Goal: Check status

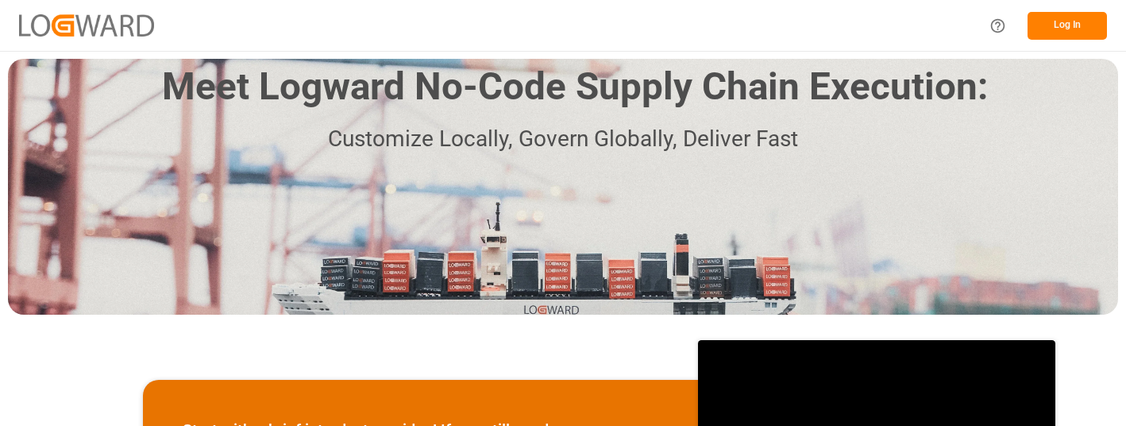
click at [1071, 21] on button "Log In" at bounding box center [1067, 26] width 79 height 28
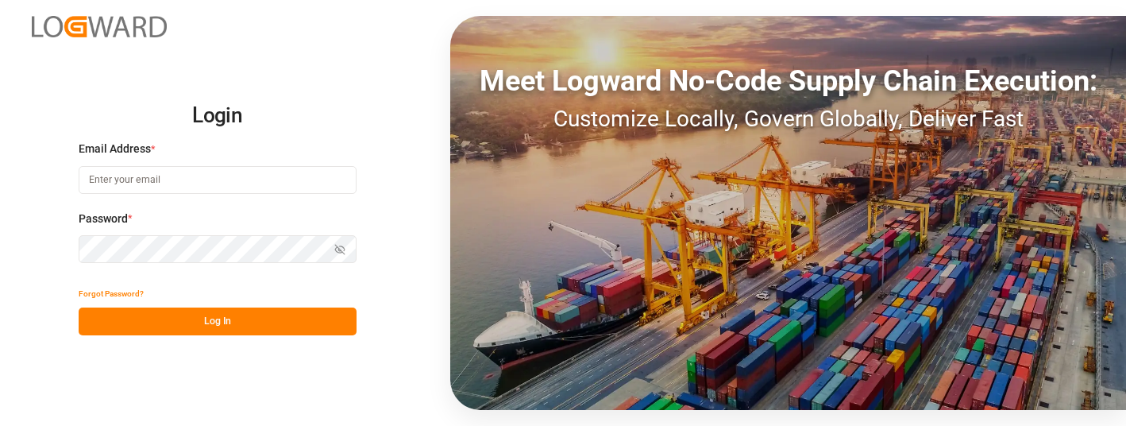
type input "[PERSON_NAME][EMAIL_ADDRESS][PERSON_NAME][DOMAIN_NAME]"
click at [252, 315] on button "Log In" at bounding box center [218, 321] width 278 height 28
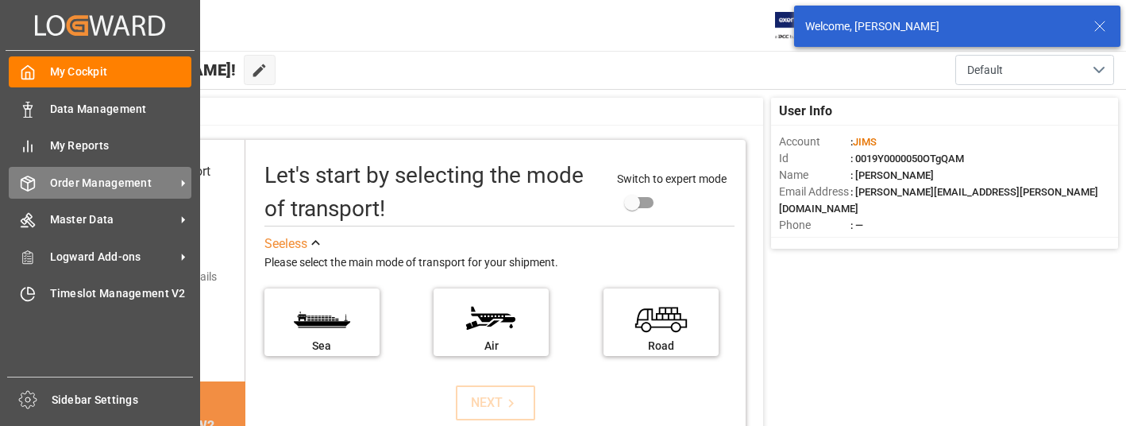
click at [126, 179] on span "Order Management" at bounding box center [112, 183] width 125 height 17
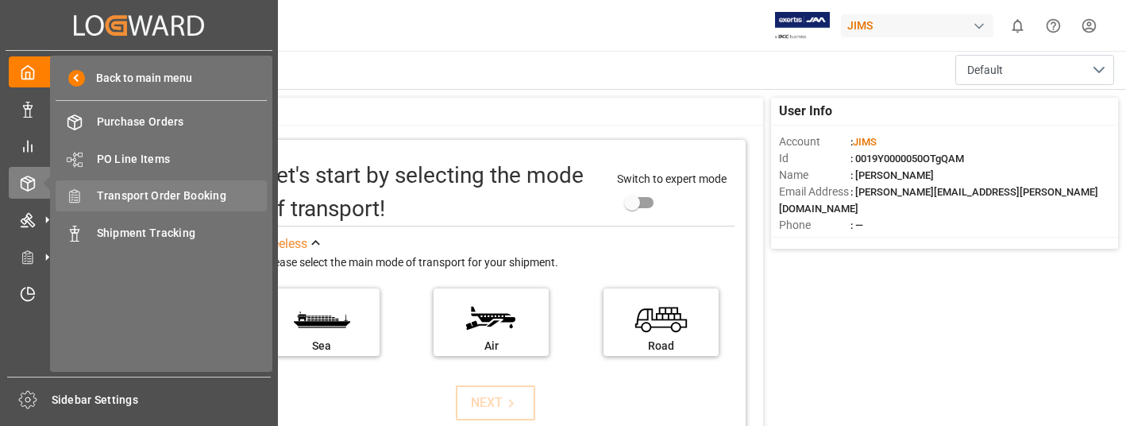
click at [208, 195] on span "Transport Order Booking" at bounding box center [182, 195] width 171 height 17
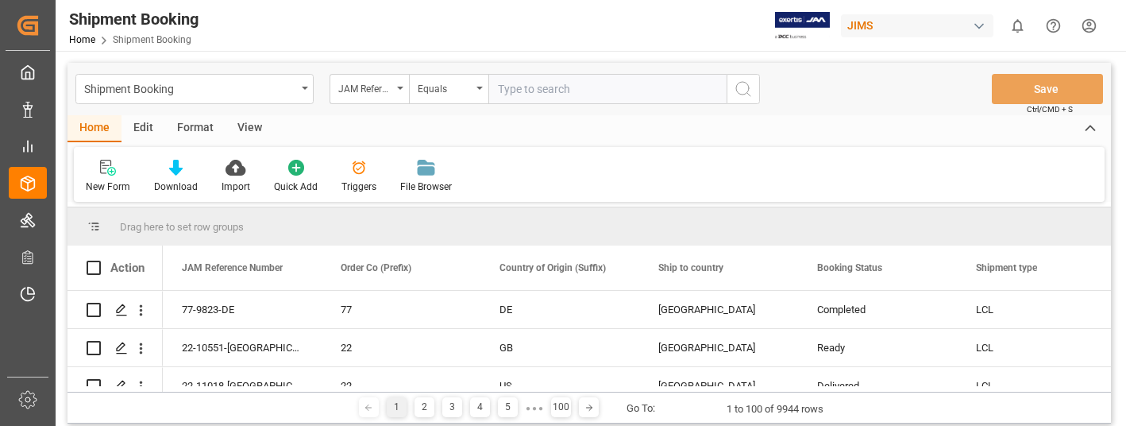
click at [548, 86] on input "text" at bounding box center [607, 89] width 238 height 30
type input "22-10196-GB"
click at [746, 90] on icon "search button" at bounding box center [743, 88] width 19 height 19
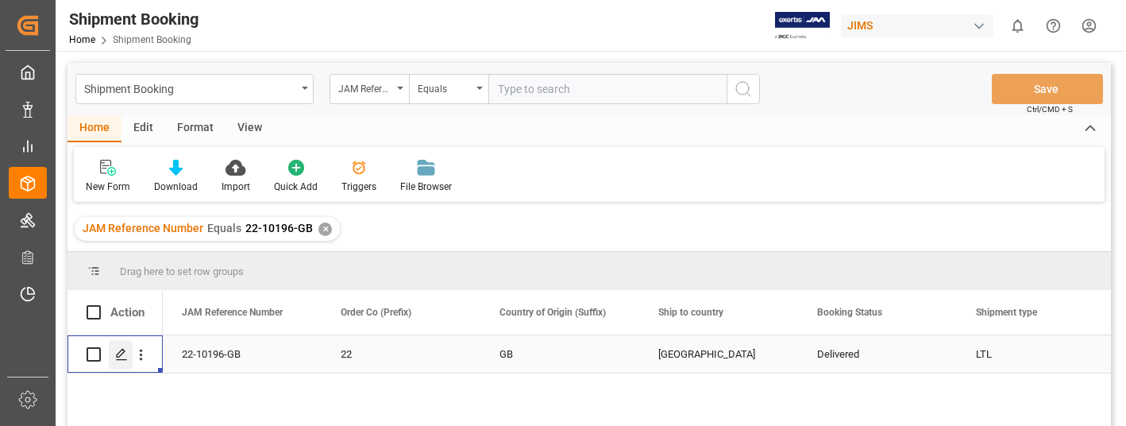
click at [123, 349] on icon "Press SPACE to select this row." at bounding box center [121, 354] width 13 height 13
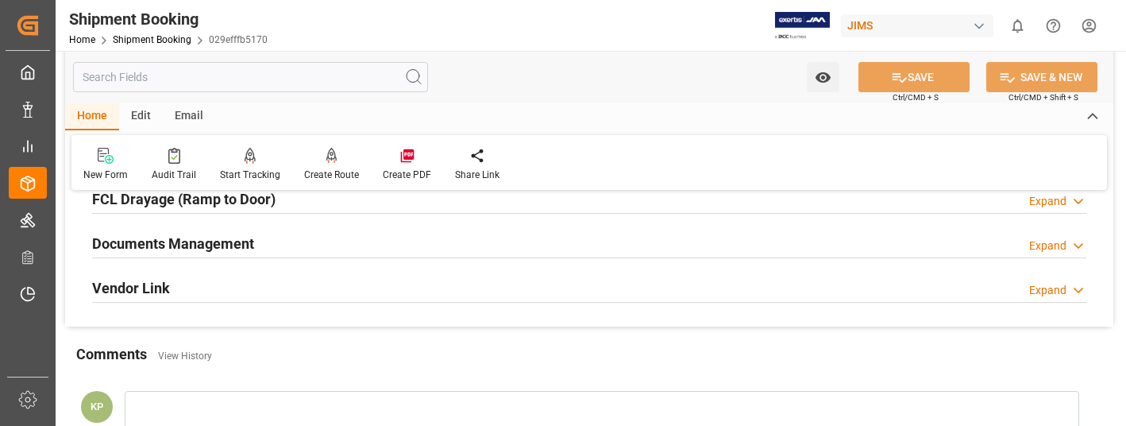
scroll to position [477, 0]
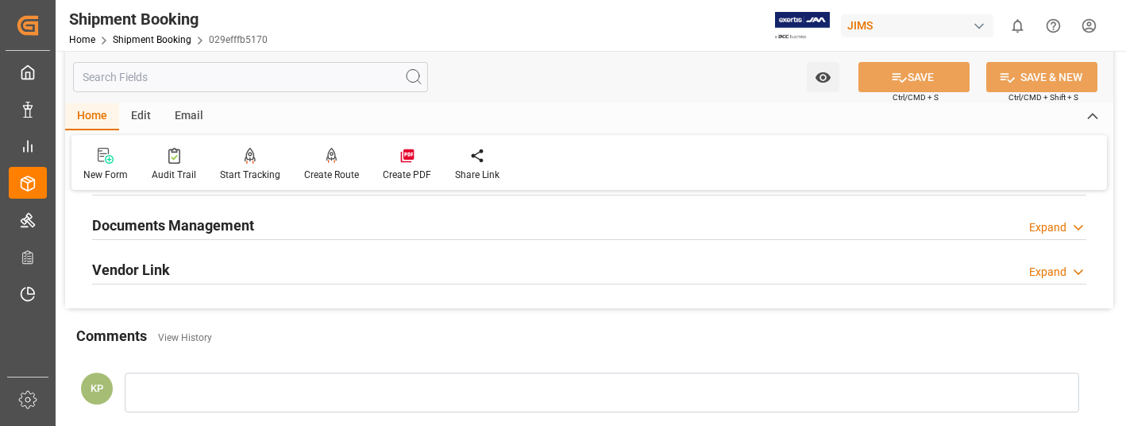
click at [1055, 226] on div "Expand" at bounding box center [1047, 227] width 37 height 17
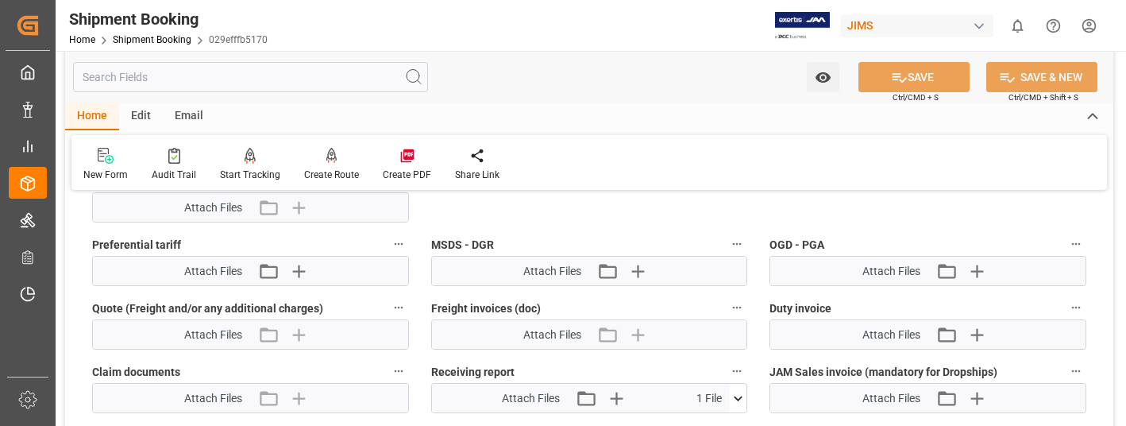
scroll to position [953, 0]
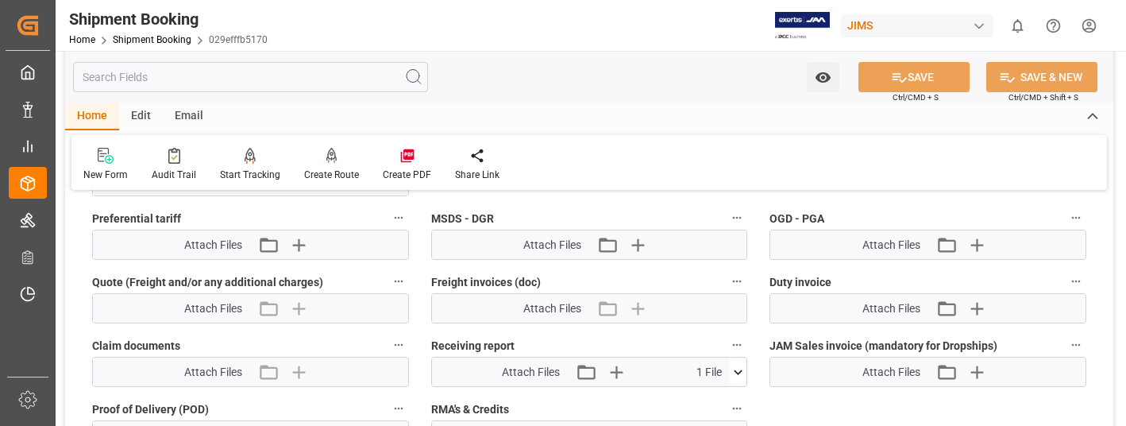
click at [735, 369] on icon at bounding box center [739, 371] width 9 height 5
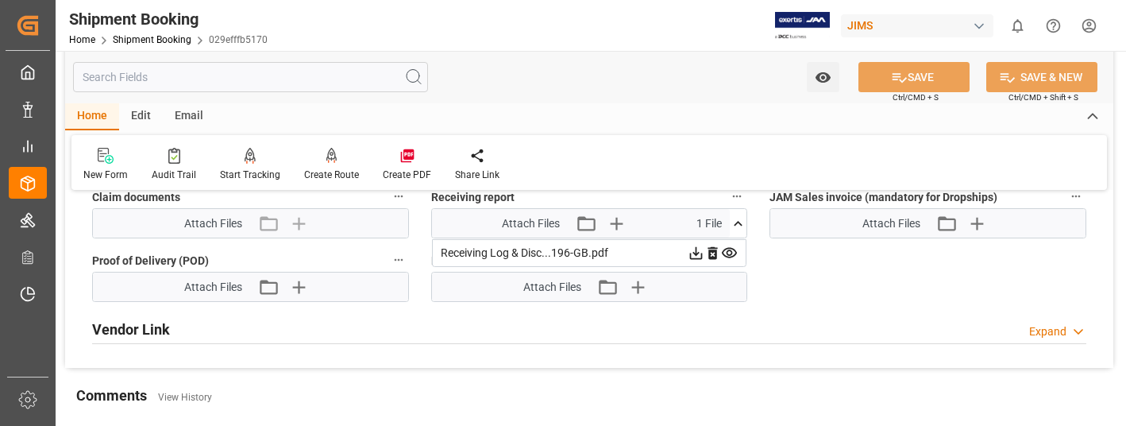
scroll to position [1112, 0]
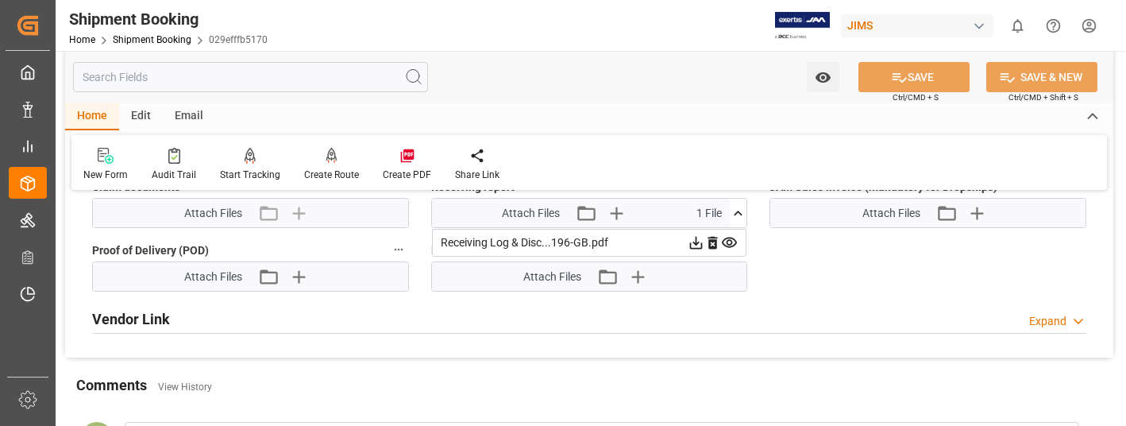
click at [695, 241] on icon at bounding box center [696, 242] width 17 height 17
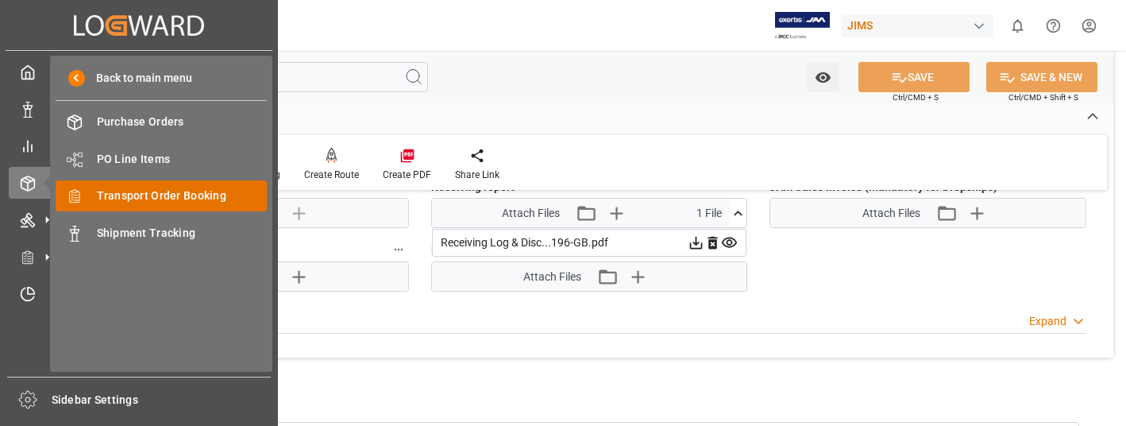
click at [152, 192] on span "Transport Order Booking" at bounding box center [182, 195] width 171 height 17
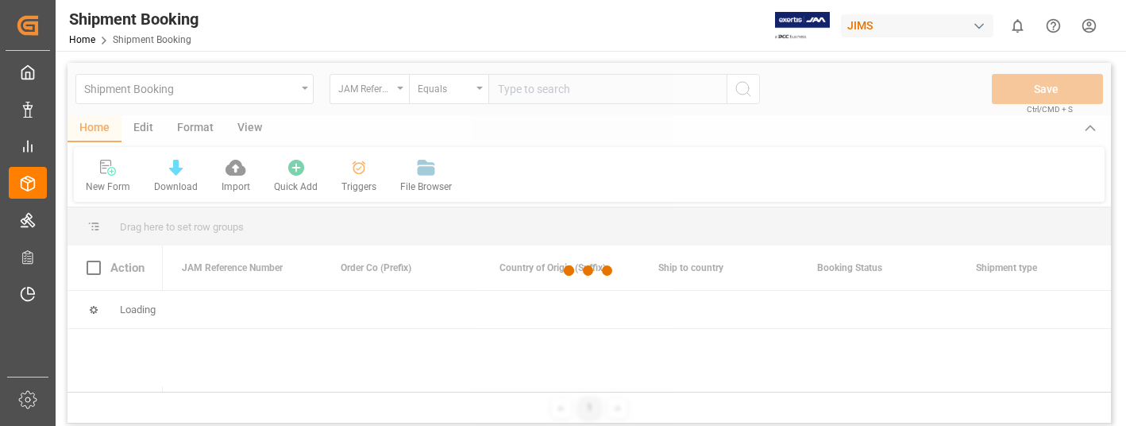
click at [575, 91] on div at bounding box center [590, 271] width 1044 height 416
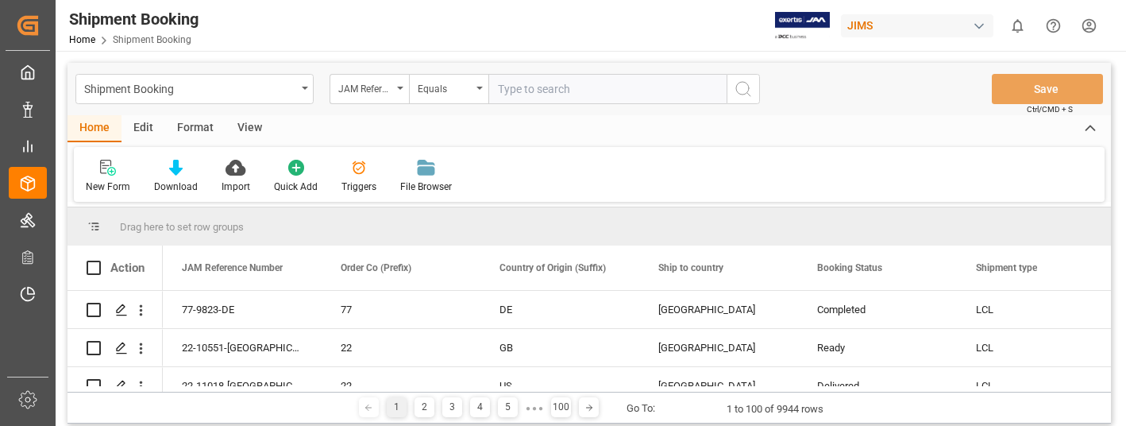
click at [579, 87] on input "text" at bounding box center [607, 89] width 238 height 30
type input "22-9328-CN"
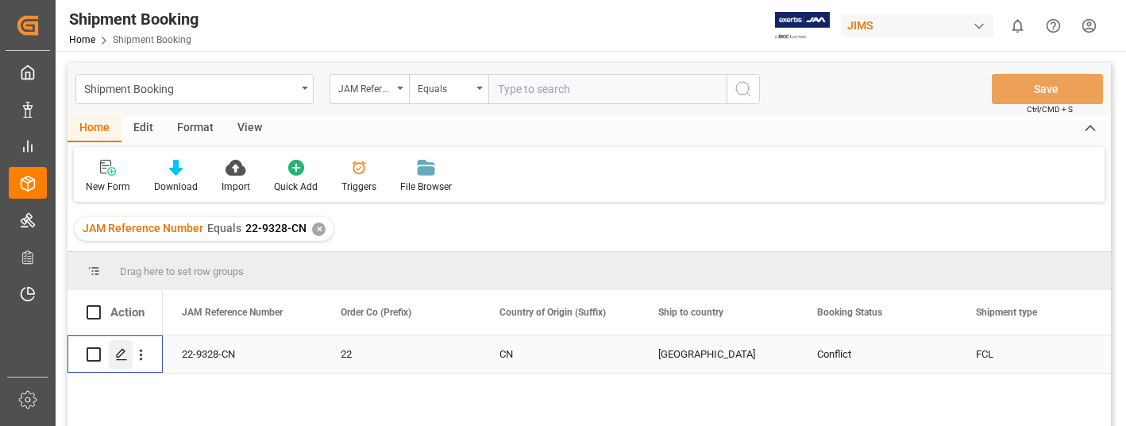
click at [120, 350] on icon "Press SPACE to select this row." at bounding box center [121, 354] width 13 height 13
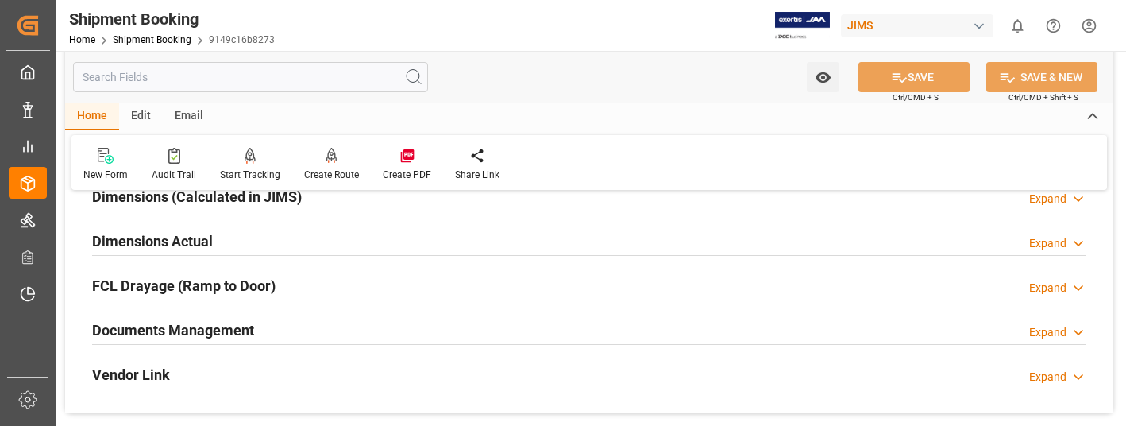
scroll to position [397, 0]
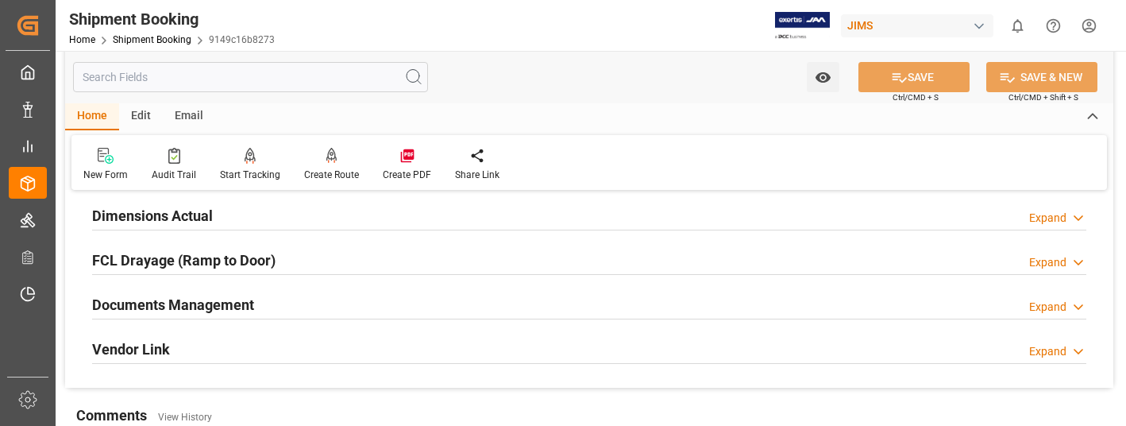
click at [1056, 305] on div "Expand" at bounding box center [1047, 307] width 37 height 17
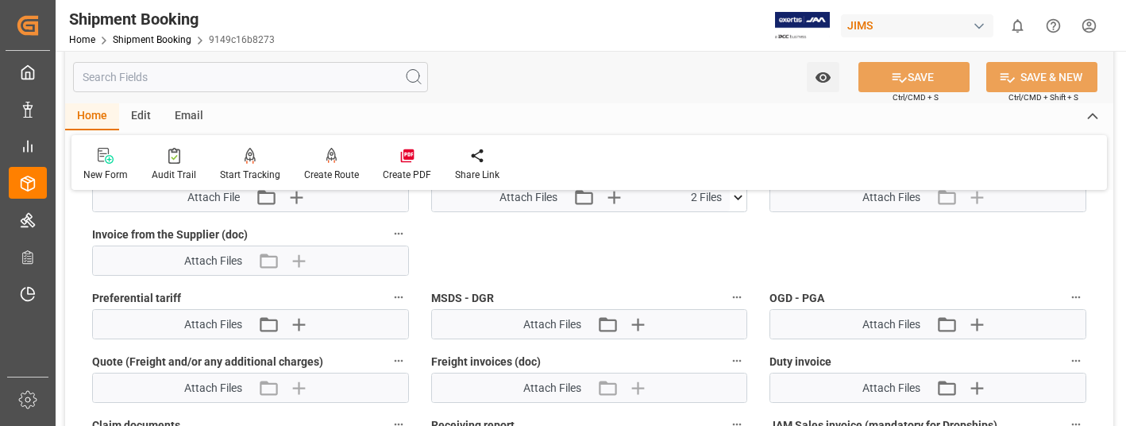
scroll to position [953, 0]
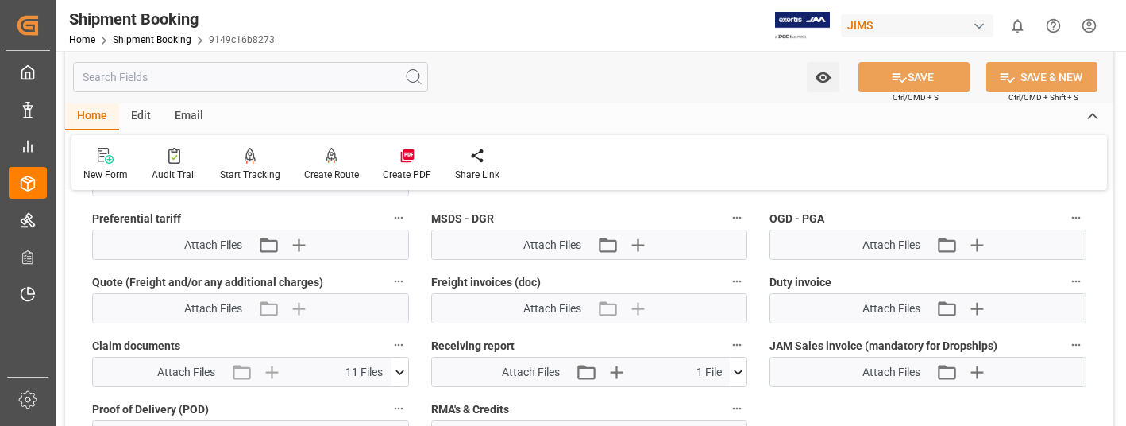
click at [400, 373] on icon at bounding box center [400, 371] width 9 height 5
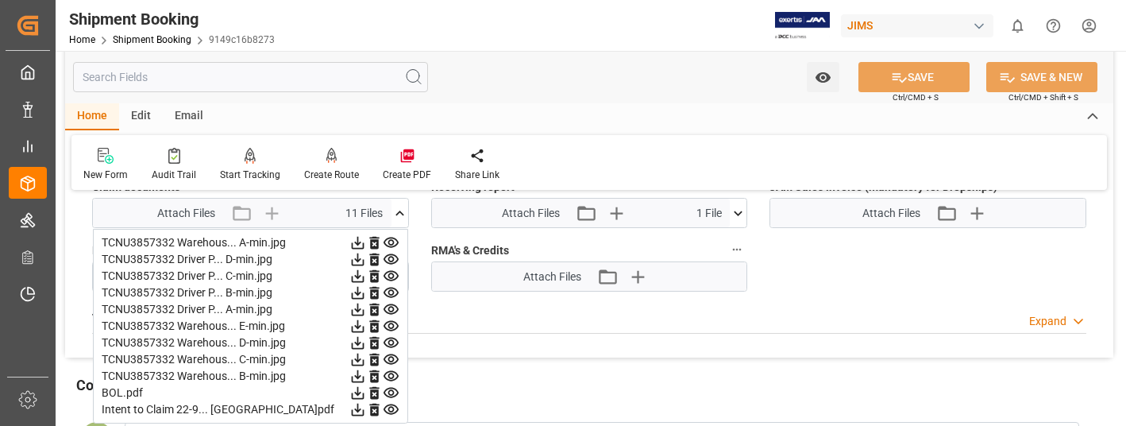
scroll to position [1191, 0]
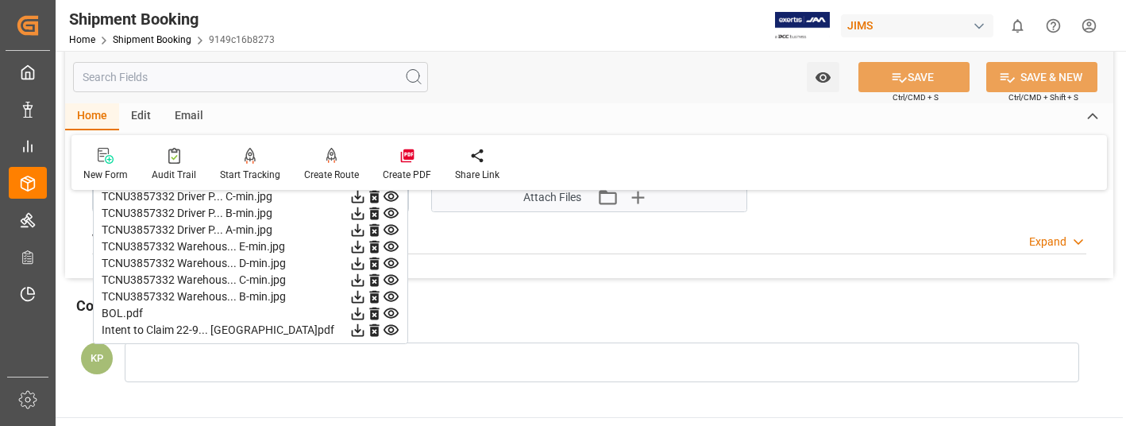
click at [357, 330] on icon at bounding box center [357, 330] width 13 height 13
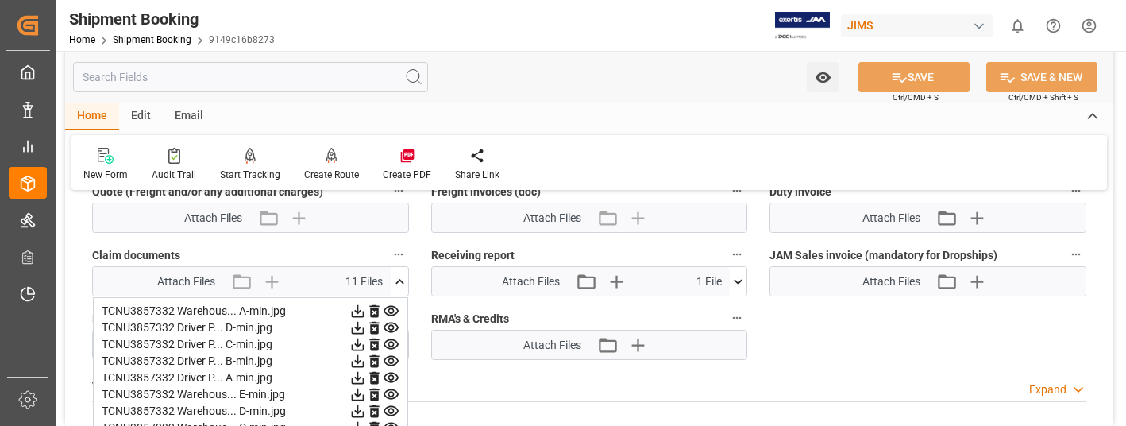
scroll to position [1033, 0]
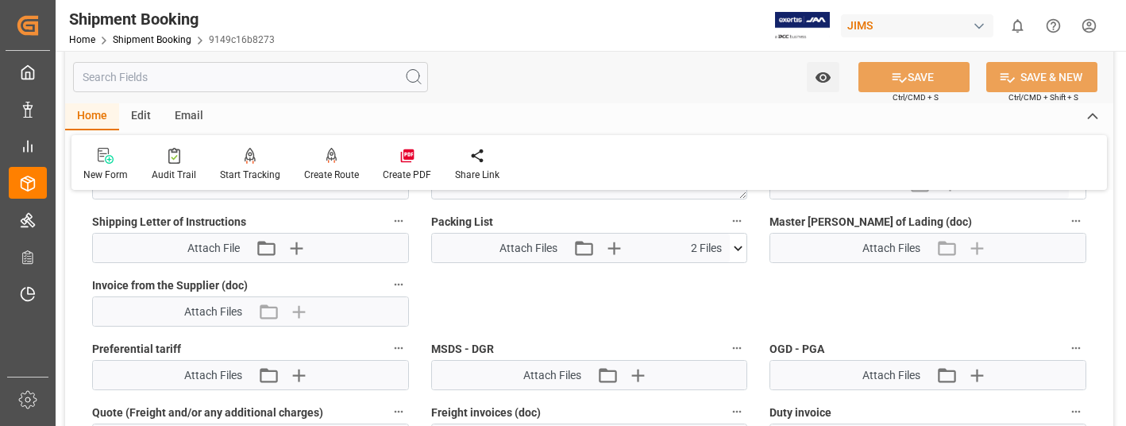
scroll to position [715, 0]
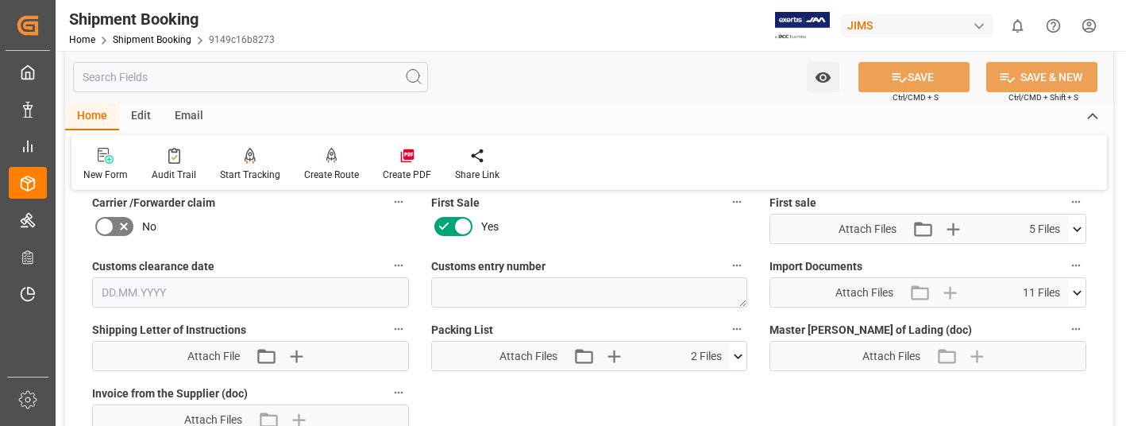
click at [1079, 289] on icon at bounding box center [1077, 292] width 17 height 17
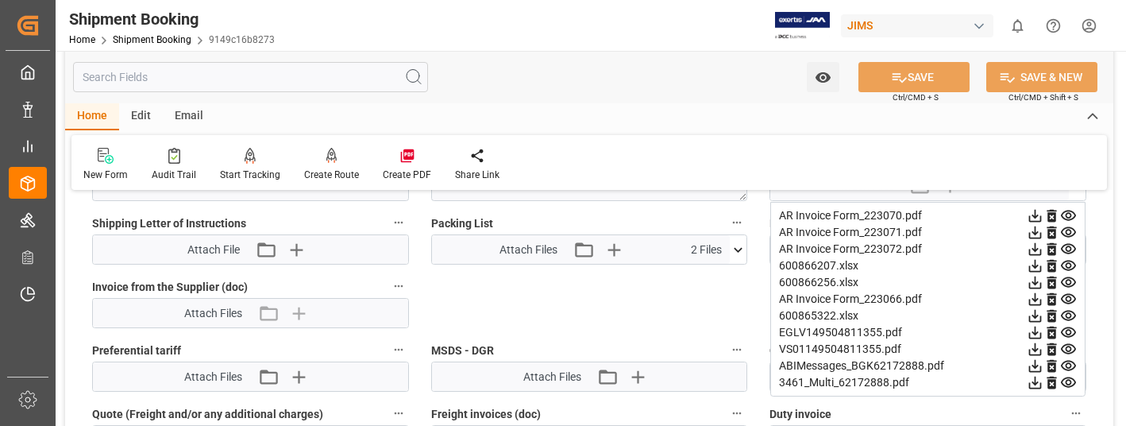
scroll to position [794, 0]
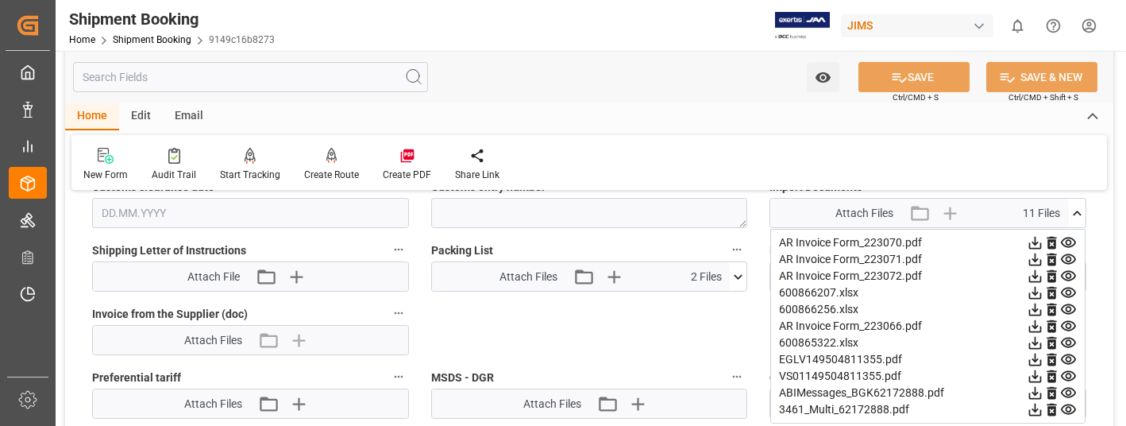
click at [674, 244] on label "Packing List" at bounding box center [589, 250] width 317 height 22
click at [727, 244] on button "Packing List" at bounding box center [737, 249] width 21 height 21
click at [1101, 391] on div at bounding box center [563, 213] width 1126 height 426
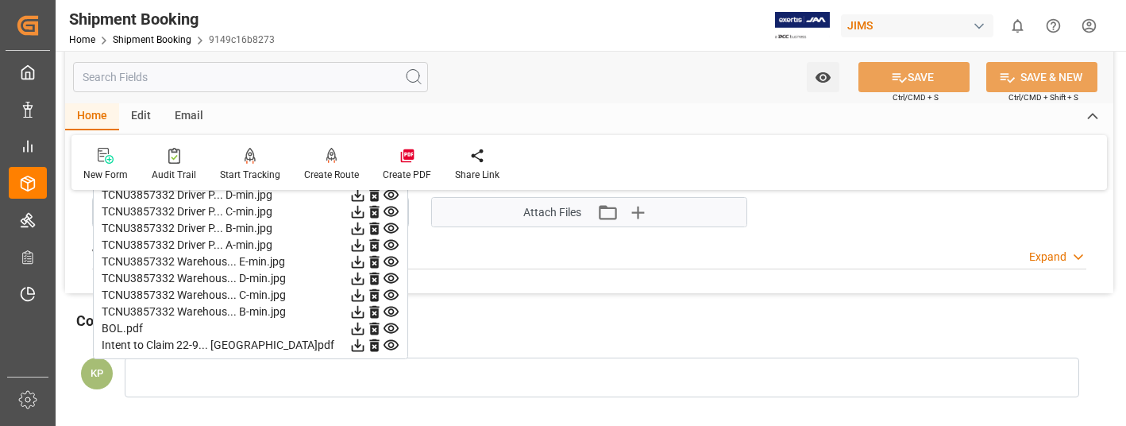
scroll to position [1191, 0]
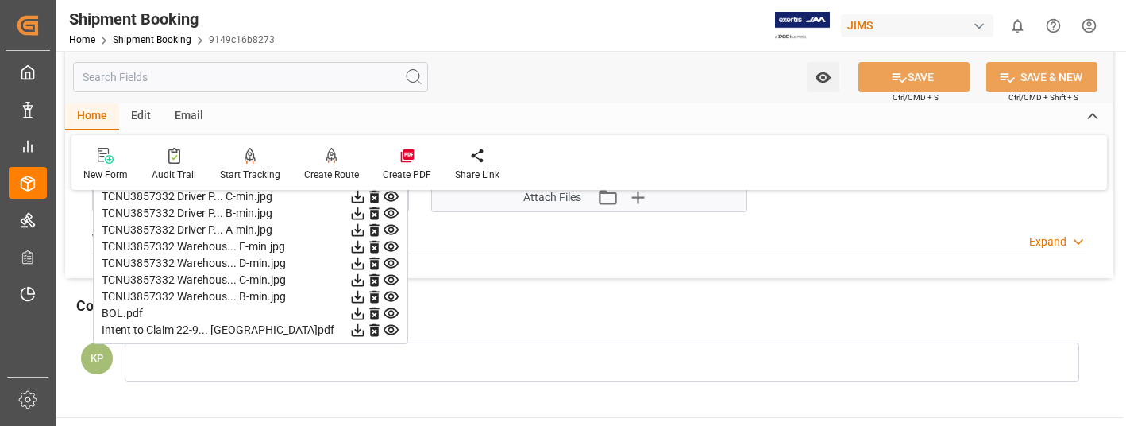
click at [358, 313] on icon at bounding box center [357, 313] width 13 height 13
click at [363, 361] on div at bounding box center [602, 362] width 955 height 40
click at [535, 307] on div "Comments View History" at bounding box center [589, 308] width 1026 height 27
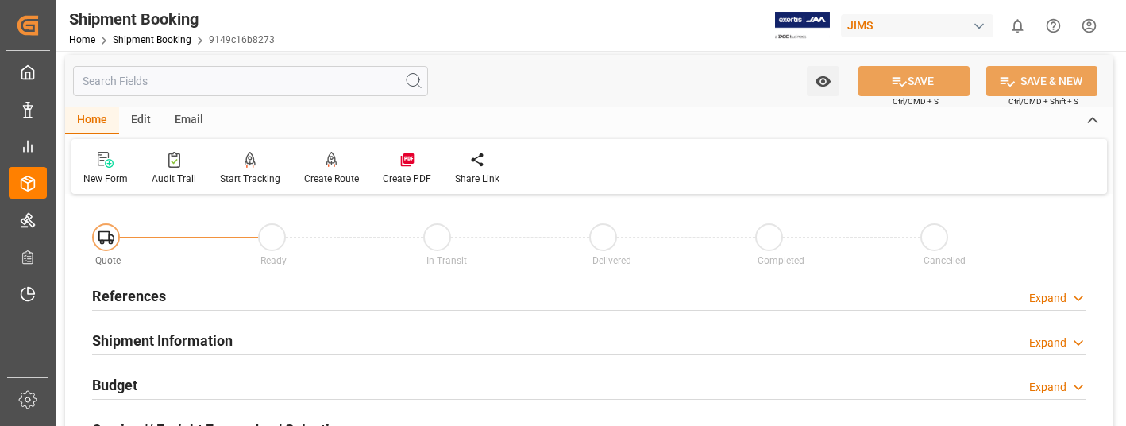
scroll to position [0, 0]
